Goal: Transaction & Acquisition: Book appointment/travel/reservation

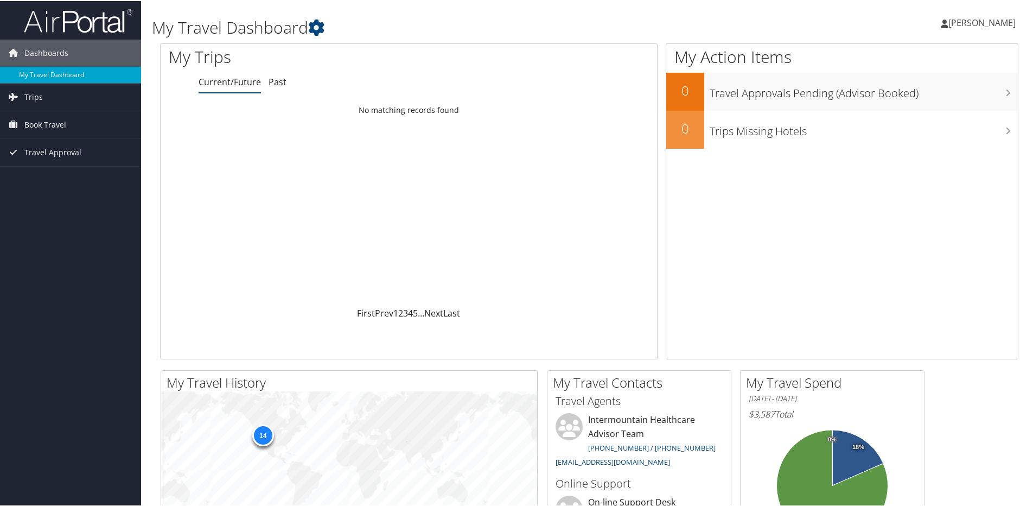
click at [751, 29] on div "Anna Benavidez Anna Benavidez My Settings Travel Agency Contacts View Travel Pr…" at bounding box center [865, 26] width 346 height 42
click at [34, 98] on span "Trips" at bounding box center [33, 95] width 18 height 27
click at [34, 170] on span "Book Travel" at bounding box center [45, 172] width 42 height 27
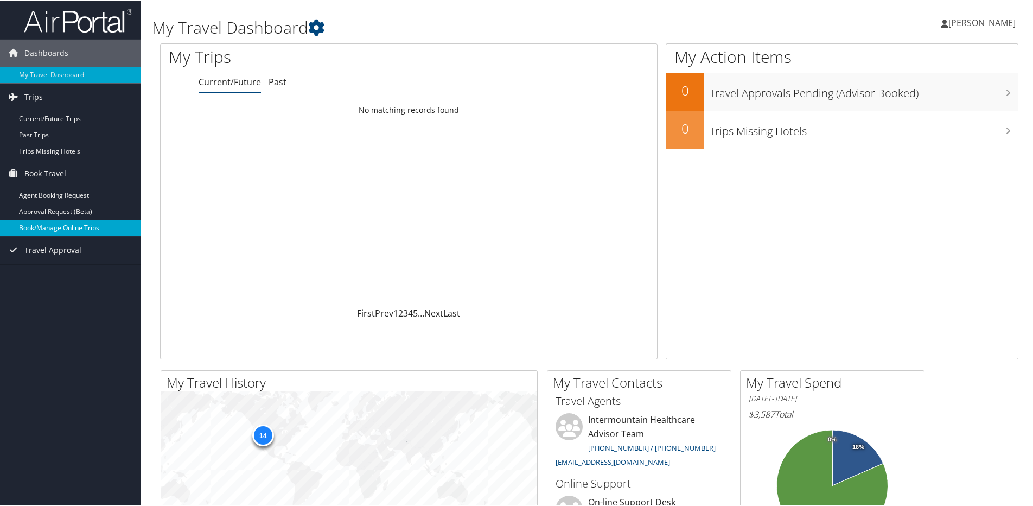
click at [35, 227] on link "Book/Manage Online Trips" at bounding box center [70, 227] width 141 height 16
